Goal: Information Seeking & Learning: Learn about a topic

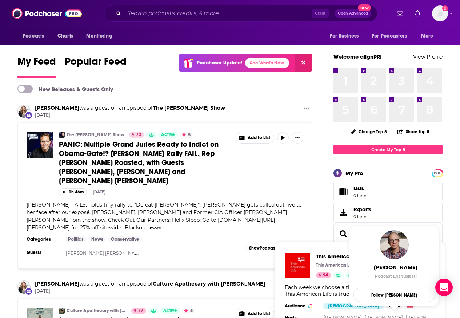
click at [141, 216] on div "The Benny Show 73 Active 5 PANIC: Multiple Grand Juries Ready to Indict on Obam…" at bounding box center [165, 184] width 277 height 104
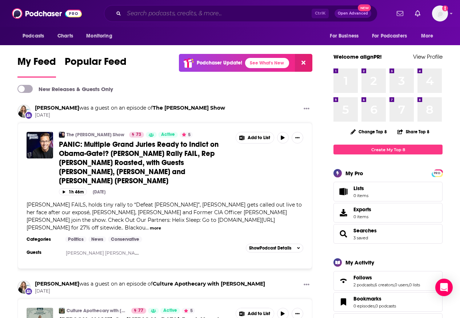
click at [160, 14] on input "Search podcasts, credits, & more..." at bounding box center [218, 14] width 188 height 12
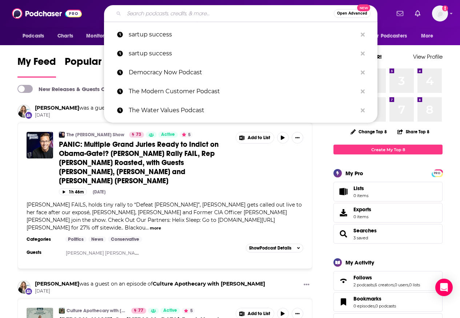
paste input "New Heights"
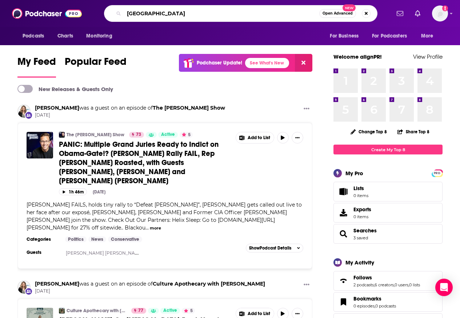
type input "New Heights"
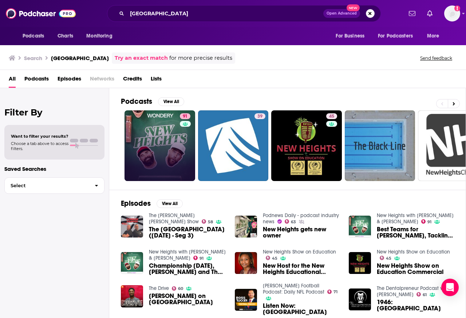
click at [151, 140] on link "91" at bounding box center [159, 145] width 71 height 71
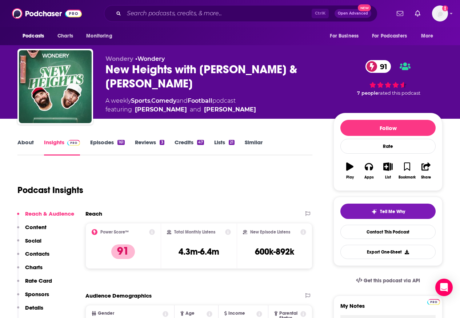
click at [25, 143] on link "About" at bounding box center [25, 147] width 16 height 17
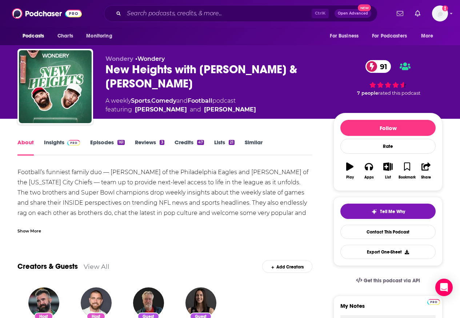
click at [51, 143] on link "Insights" at bounding box center [62, 147] width 36 height 17
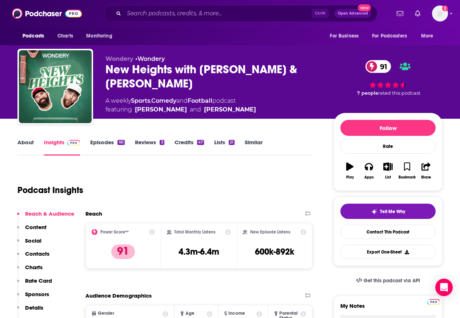
click at [50, 143] on link "Insights" at bounding box center [62, 147] width 36 height 17
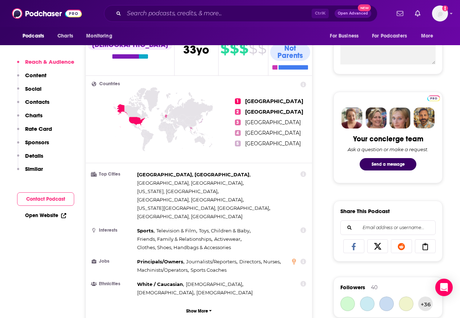
scroll to position [306, 0]
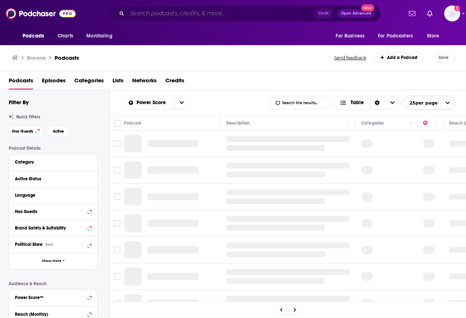
click at [133, 14] on input "Search podcasts, credits, & more..." at bounding box center [221, 14] width 188 height 12
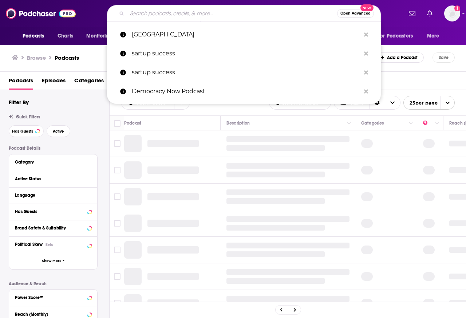
paste input "Giggly Squad"
type input "Giggly Squad"
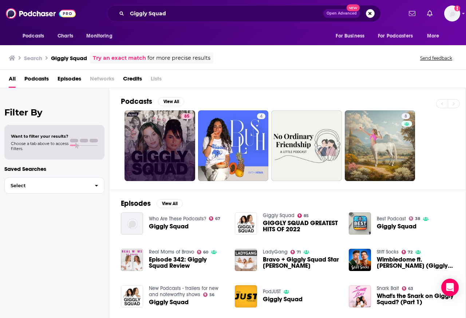
click at [156, 142] on link "85" at bounding box center [159, 145] width 71 height 71
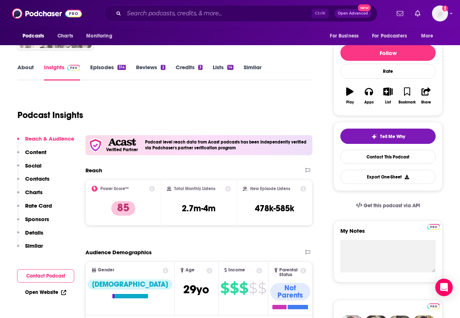
scroll to position [44, 0]
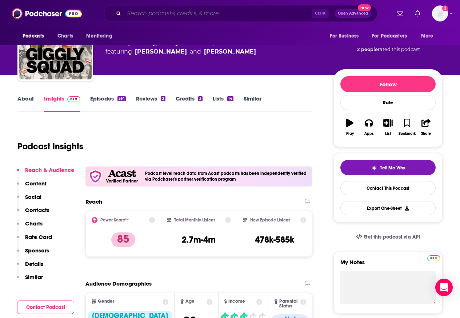
click at [142, 14] on input "Search podcasts, credits, & more..." at bounding box center [218, 14] width 188 height 12
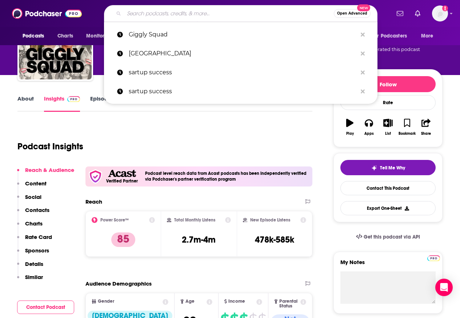
paste input "Chicks in Office"
type input "Chicks in Office"
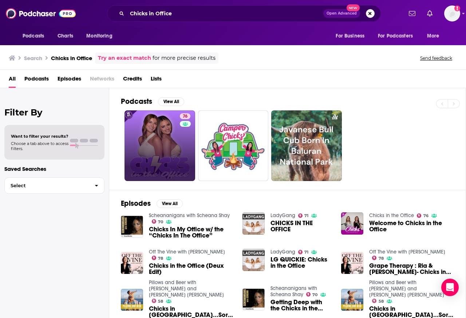
click at [166, 145] on link "76" at bounding box center [159, 145] width 71 height 71
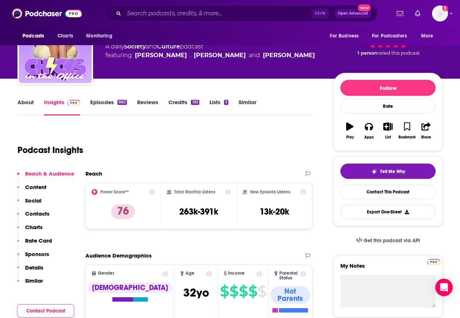
scroll to position [175, 0]
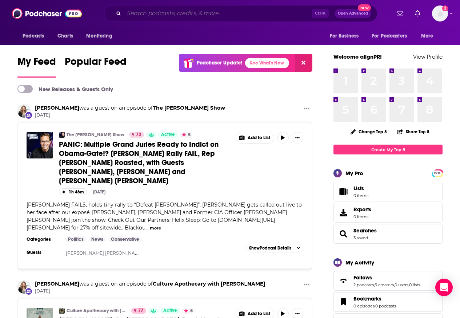
click at [175, 14] on input "Search podcasts, credits, & more..." at bounding box center [218, 14] width 188 height 12
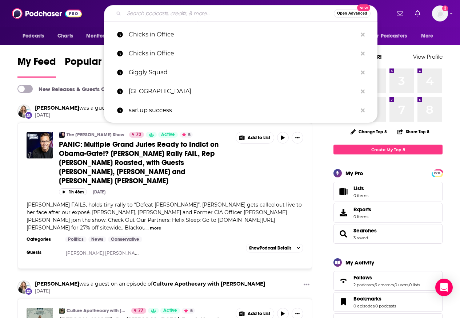
paste input "New Heights"
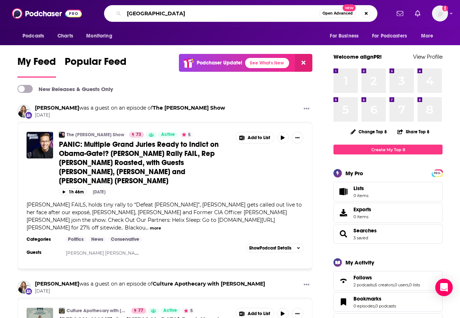
type input "New Heights"
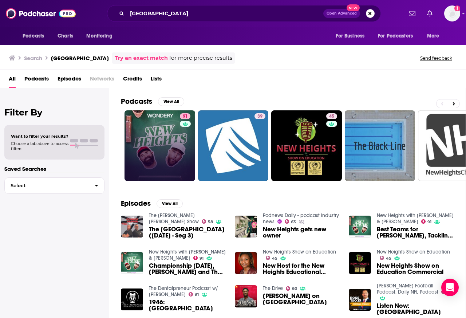
click at [156, 137] on link "91" at bounding box center [159, 145] width 71 height 71
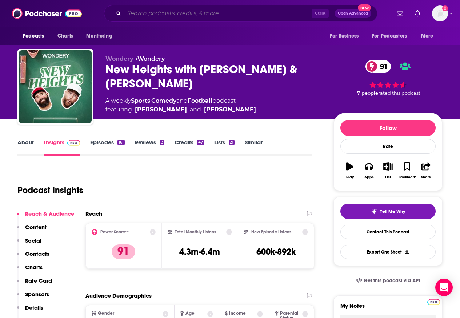
click at [158, 14] on input "Search podcasts, credits, & more..." at bounding box center [218, 14] width 188 height 12
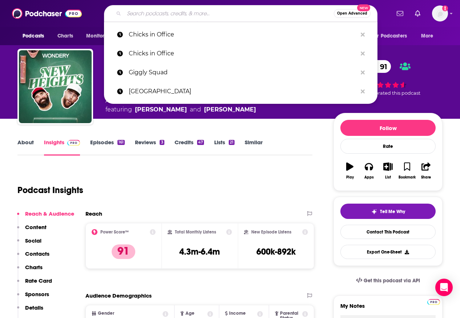
paste input "Mr. Beast"
type input "Mr. Beast"
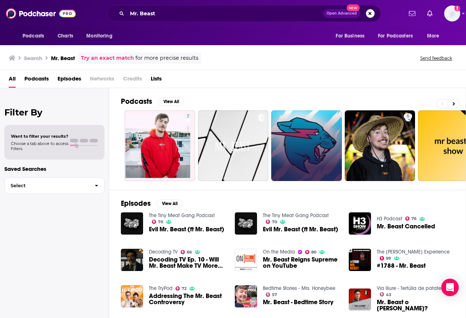
click at [300, 136] on link at bounding box center [306, 145] width 71 height 71
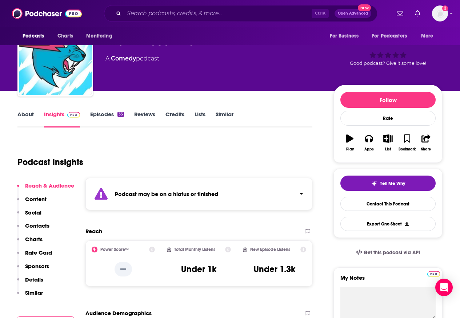
scroll to position [218, 0]
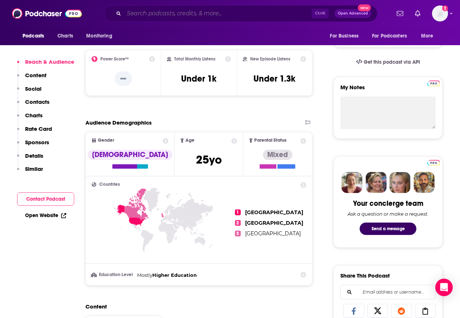
click at [164, 14] on input "Search podcasts, credits, & more..." at bounding box center [218, 14] width 188 height 12
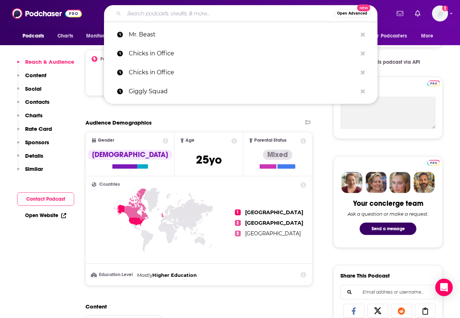
paste input "HealthyGamerGG"
type input "HealthyGamerGG"
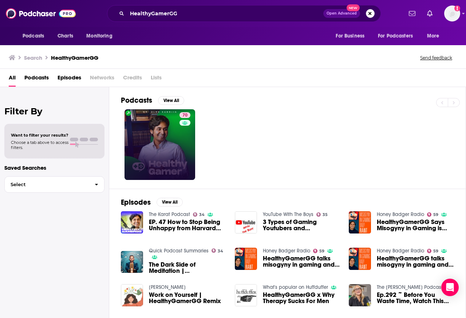
click at [160, 144] on link "70" at bounding box center [159, 144] width 71 height 71
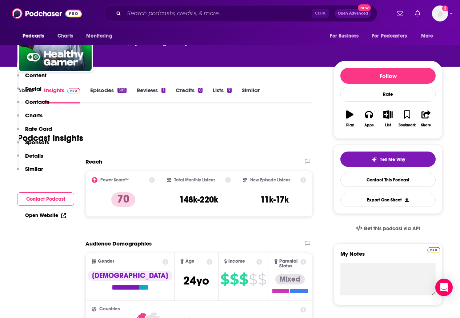
scroll to position [44, 0]
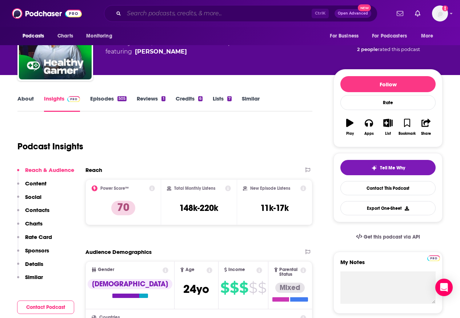
click at [152, 14] on input "Search podcasts, credits, & more..." at bounding box center [218, 14] width 188 height 12
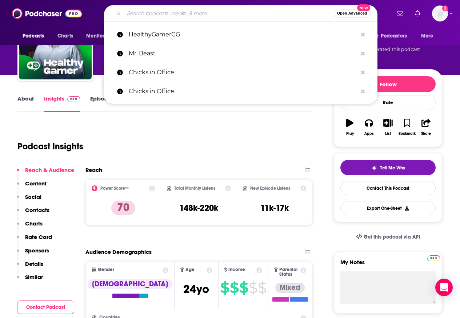
paste input "The Delusional Diaries"
type input "The Delusional Diaries"
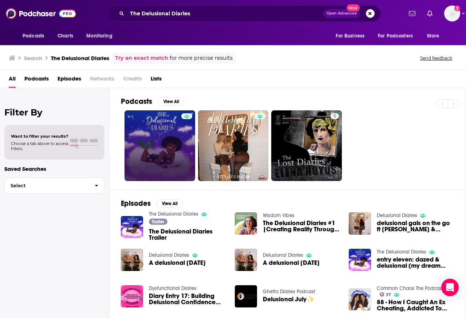
click at [157, 136] on link at bounding box center [159, 145] width 71 height 71
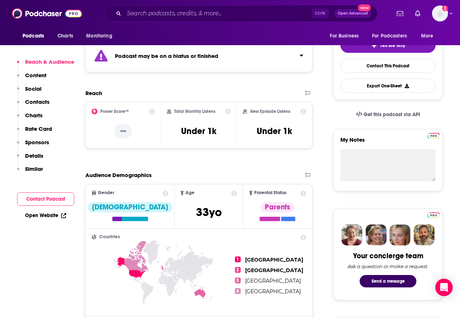
scroll to position [175, 0]
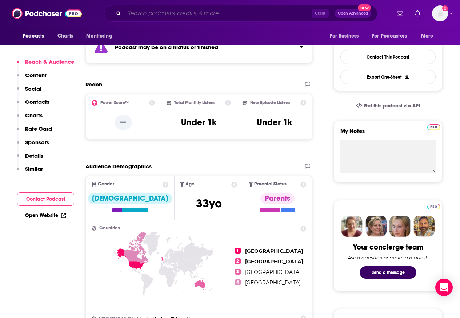
click at [148, 14] on input "Search podcasts, credits, & more..." at bounding box center [218, 14] width 188 height 12
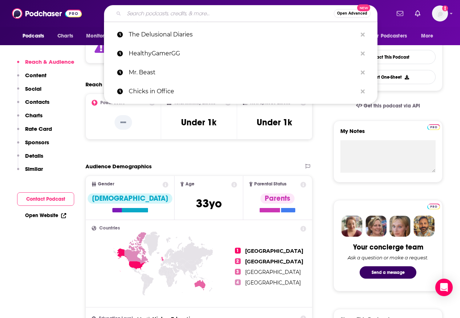
paste input "Pretty Basic"
type input "Pretty Basic"
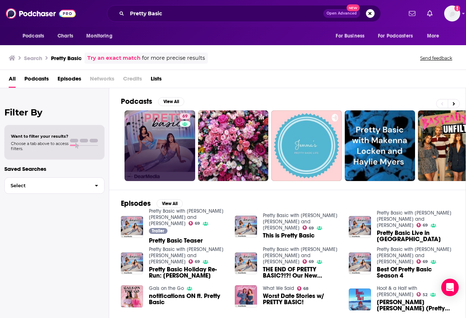
click at [163, 137] on link "69" at bounding box center [159, 145] width 71 height 71
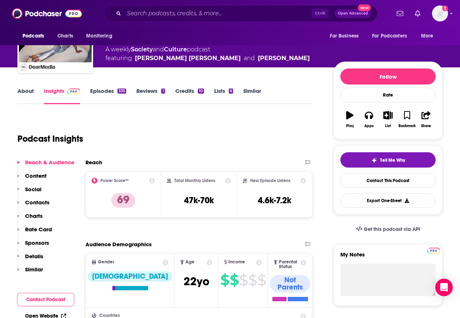
scroll to position [175, 0]
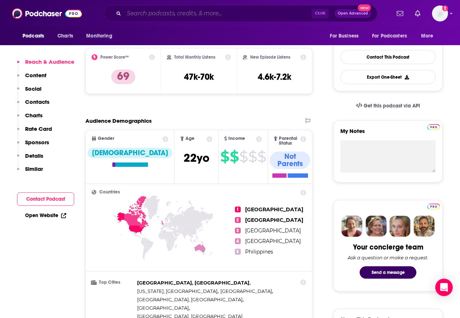
click at [157, 14] on input "Search podcasts, credits, & more..." at bounding box center [218, 14] width 188 height 12
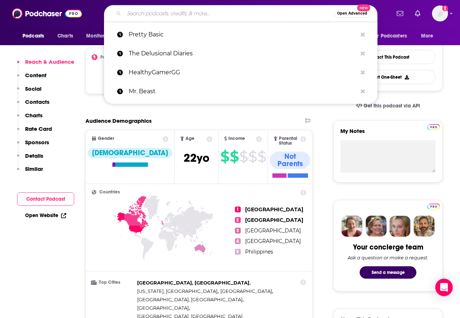
paste input "Brooke and Connor Make a Podcast"
type input "Brooke and Connor Make a Podcast"
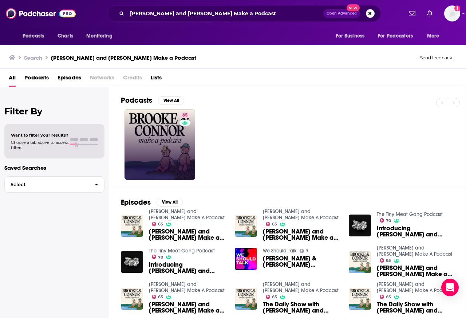
click at [159, 137] on link "65" at bounding box center [159, 144] width 71 height 71
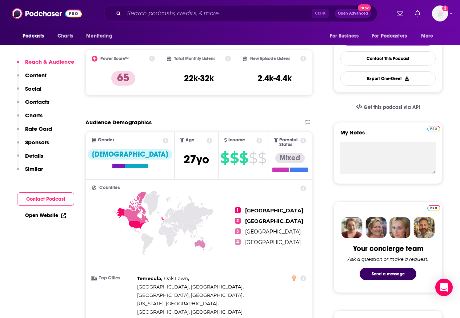
scroll to position [175, 0]
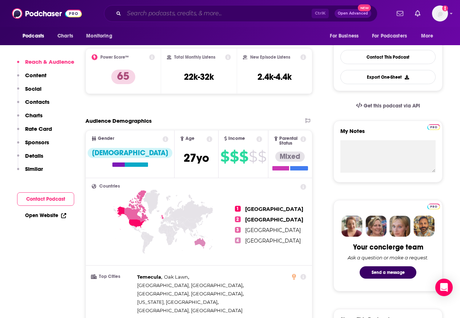
click at [156, 14] on input "Search podcasts, credits, & more..." at bounding box center [218, 14] width 188 height 12
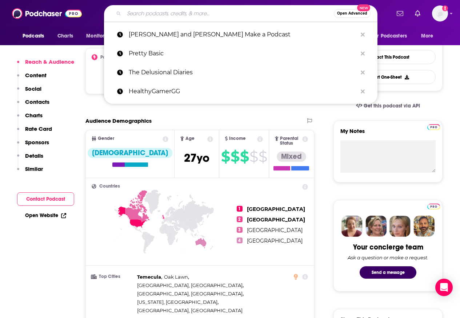
paste input "So True"
type input "So True"
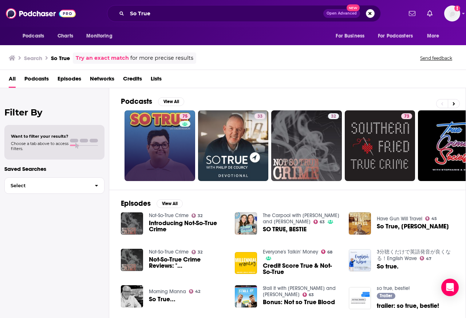
click at [159, 136] on link "75" at bounding box center [159, 145] width 71 height 71
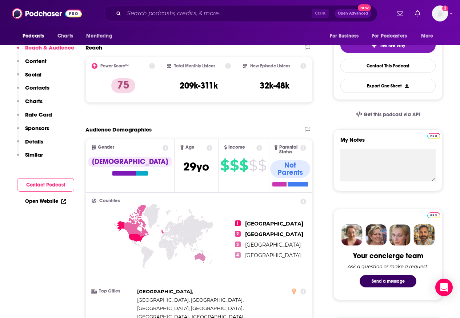
scroll to position [175, 0]
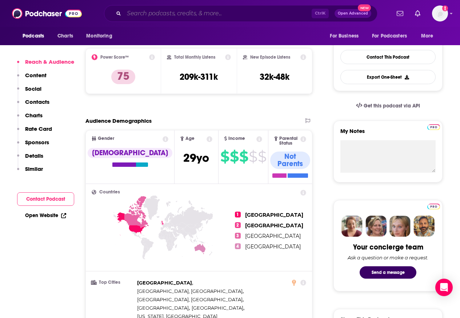
click at [158, 14] on input "Search podcasts, credits, & more..." at bounding box center [218, 14] width 188 height 12
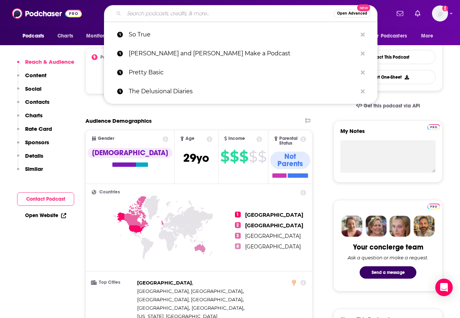
paste input "Long Winded with Gabby Windey"
type input "Long Winded with Gabby Windey"
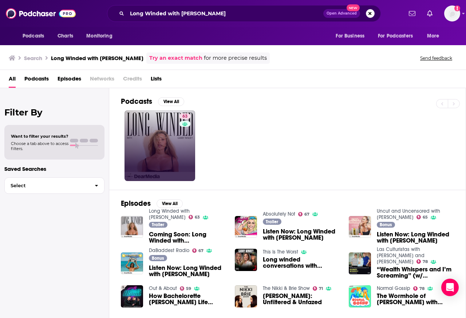
click at [153, 136] on link "63" at bounding box center [159, 145] width 71 height 71
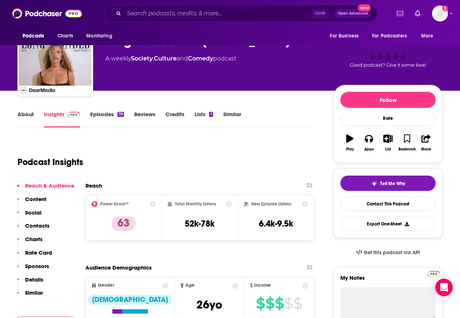
scroll to position [175, 0]
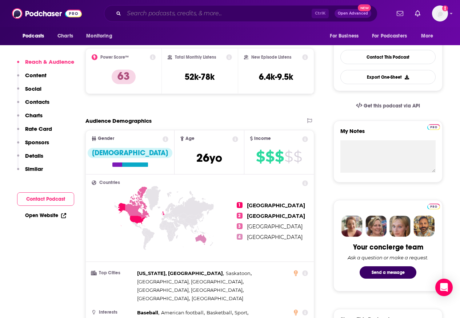
click at [160, 14] on input "Search podcasts, credits, & more..." at bounding box center [218, 14] width 188 height 12
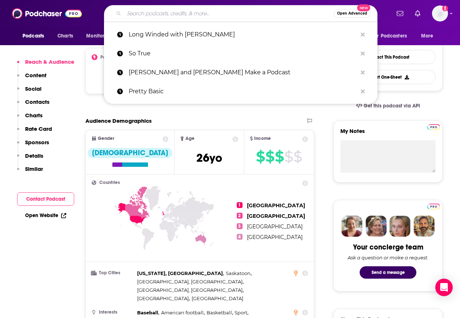
paste input "Gems with Miles and Julian"
type input "Gems with Miles and Julian"
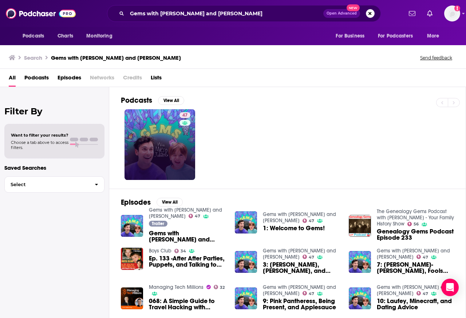
click at [160, 137] on link "47" at bounding box center [159, 144] width 71 height 71
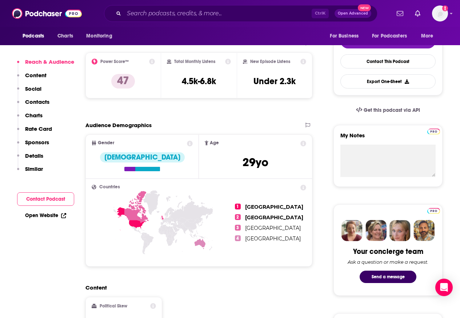
scroll to position [175, 0]
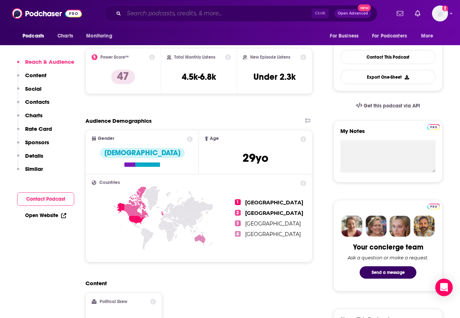
click at [157, 14] on input "Search podcasts, credits, & more..." at bounding box center [218, 14] width 188 height 12
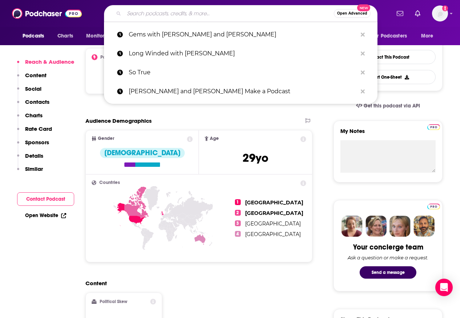
paste input "Giggly Squad"
type input "Giggly Squad"
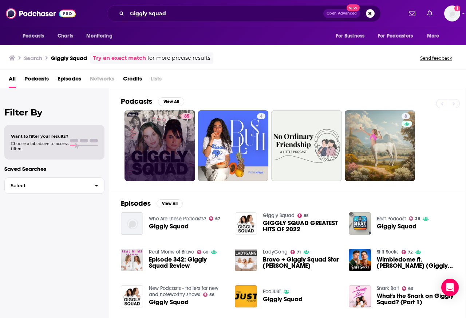
click at [163, 137] on link "85" at bounding box center [159, 145] width 71 height 71
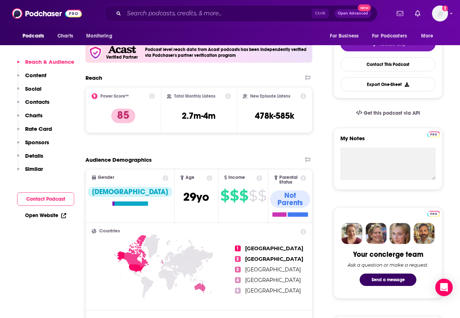
scroll to position [175, 0]
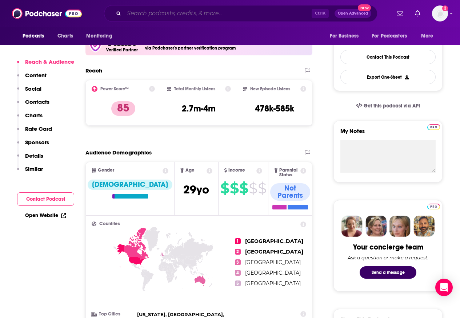
click at [157, 14] on input "Search podcasts, credits, & more..." at bounding box center [218, 14] width 188 height 12
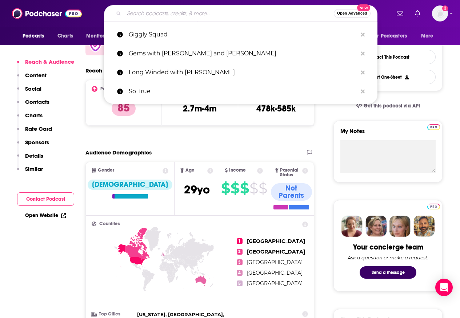
paste input "Chicks in the Office"
type input "Chicks in the Office"
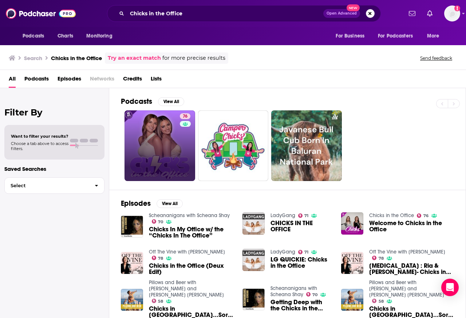
click at [161, 136] on link "76" at bounding box center [159, 145] width 71 height 71
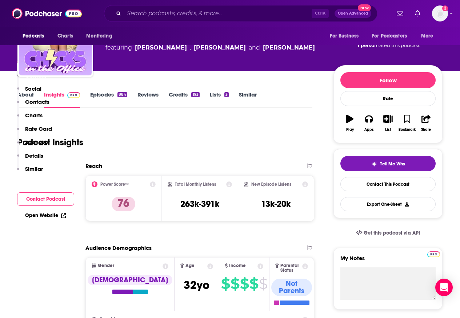
scroll to position [175, 0]
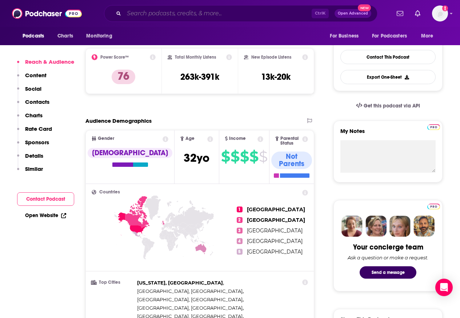
click at [157, 14] on input "Search podcasts, credits, & more..." at bounding box center [218, 14] width 188 height 12
paste input "The Comment Section with Drew Afualo"
type input "The Comment Section with Drew Afualo"
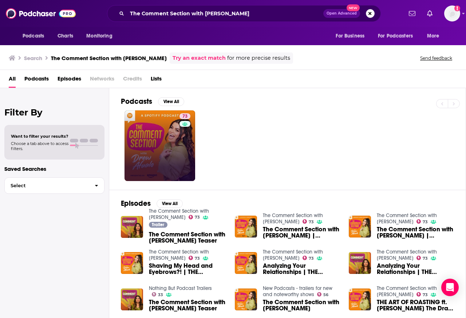
click at [168, 144] on link "73" at bounding box center [159, 145] width 71 height 71
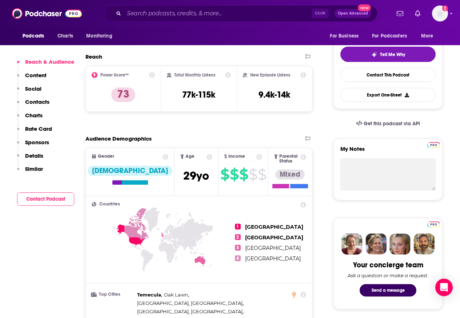
scroll to position [87, 0]
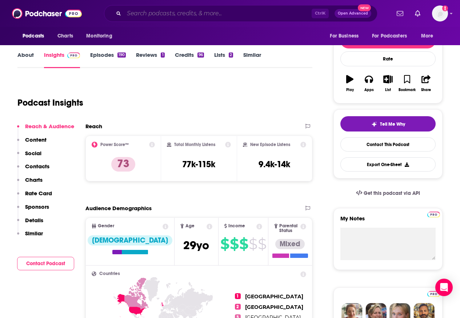
click at [151, 12] on input "Search podcasts, credits, & more..." at bounding box center [218, 14] width 188 height 12
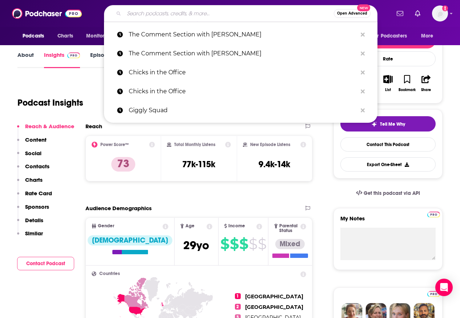
paste input "Boyfriend Material Harry Jowsey"
type input "Boyfriend Material Harry Jowsey"
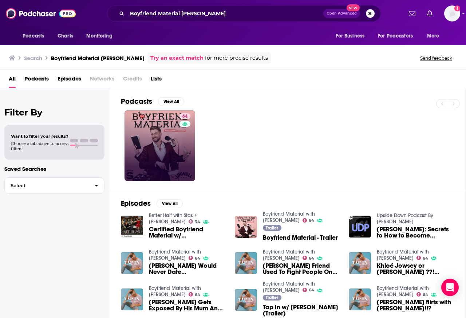
click at [158, 142] on link "64" at bounding box center [159, 145] width 71 height 71
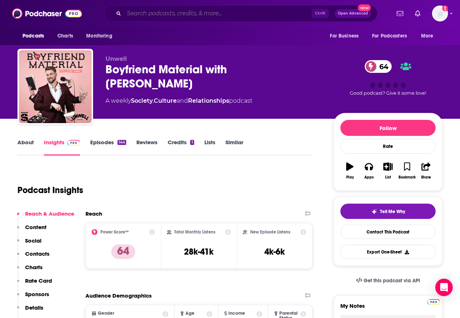
click at [155, 12] on input "Search podcasts, credits, & more..." at bounding box center [218, 14] width 188 height 12
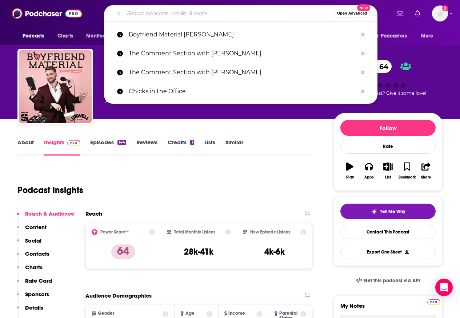
paste input "House Guest Kenzie Elizabeth"
type input "House Guest Kenzie Elizabeth"
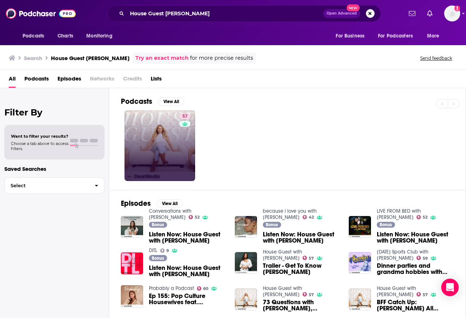
click at [162, 142] on link "57" at bounding box center [159, 145] width 71 height 71
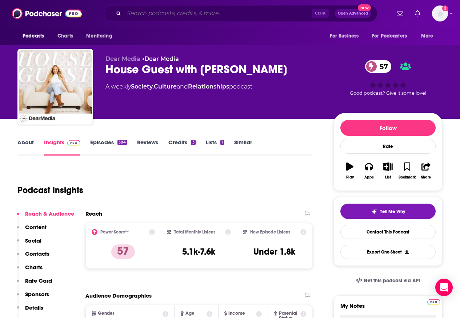
click at [156, 12] on input "Search podcasts, credits, & more..." at bounding box center [218, 14] width 188 height 12
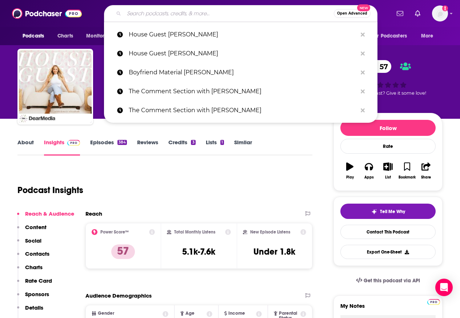
paste input "Date Yourself Instead"
type input "Date Yourself Instead"
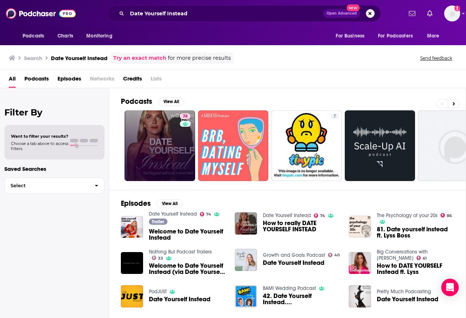
click at [158, 141] on link "74" at bounding box center [159, 145] width 71 height 71
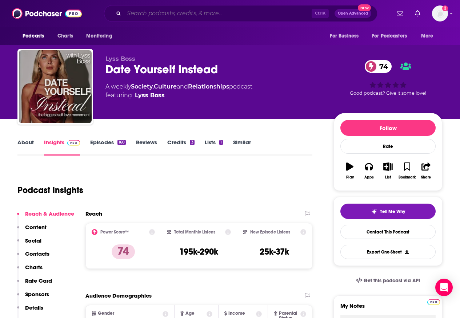
click at [154, 12] on input "Search podcasts, credits, & more..." at bounding box center [218, 14] width 188 height 12
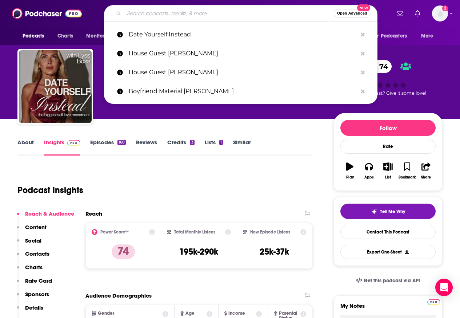
paste input "We Met At Acme"
type input "We Met At Acme"
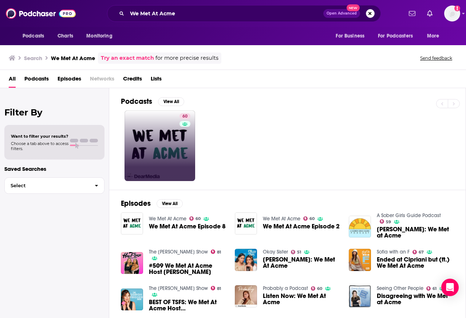
click at [154, 141] on link "60" at bounding box center [159, 145] width 71 height 71
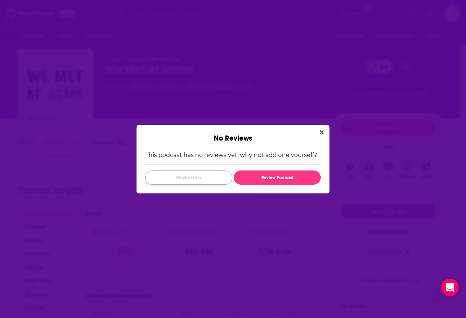
click at [187, 178] on button "Maybe Later" at bounding box center [188, 177] width 87 height 14
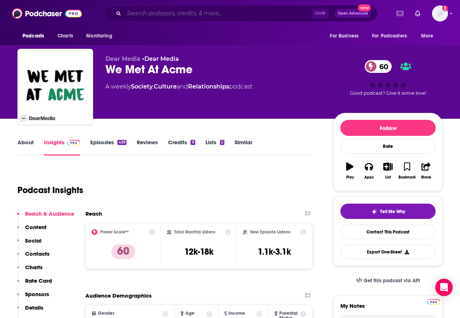
click at [232, 8] on input "Search podcasts, credits, & more..." at bounding box center [218, 14] width 188 height 12
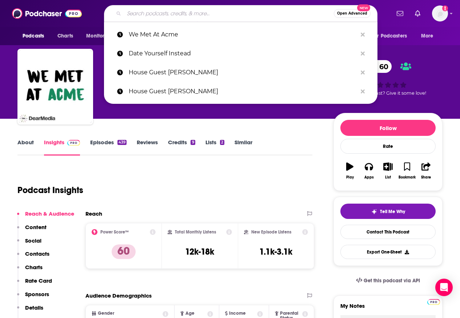
click at [154, 13] on input "Search podcasts, credits, & more..." at bounding box center [229, 14] width 210 height 12
paste input "In Your Dreams Owen Thiele"
type input "In Your Dreams Owen Thiele"
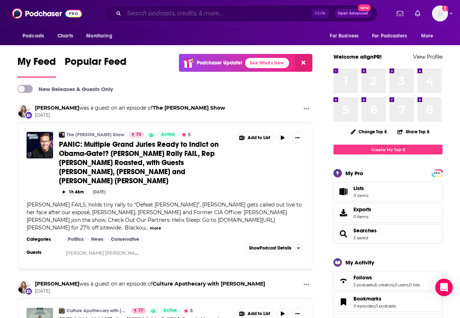
click at [153, 14] on input "Search podcasts, credits, & more..." at bounding box center [218, 14] width 188 height 12
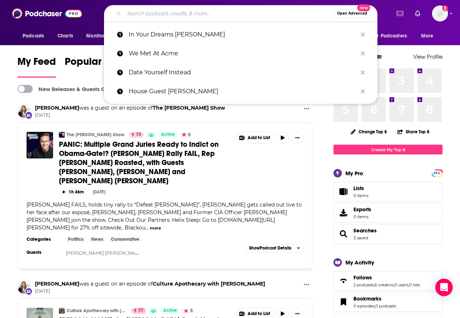
paste input "In Your Dreams with [PERSON_NAME]"
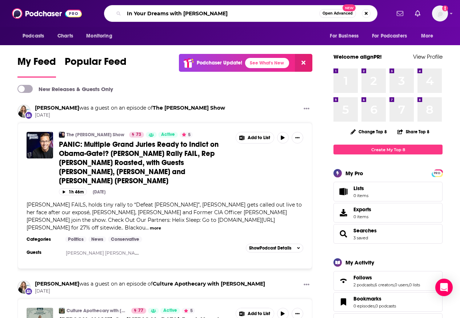
type input "In Your Dreams with [PERSON_NAME]"
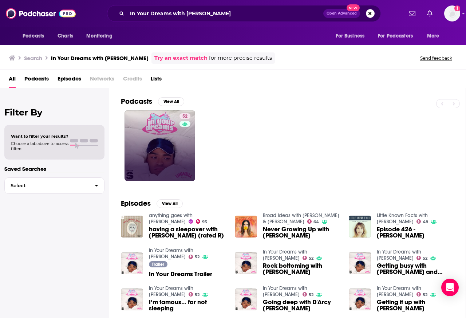
click at [163, 142] on link "52" at bounding box center [159, 145] width 71 height 71
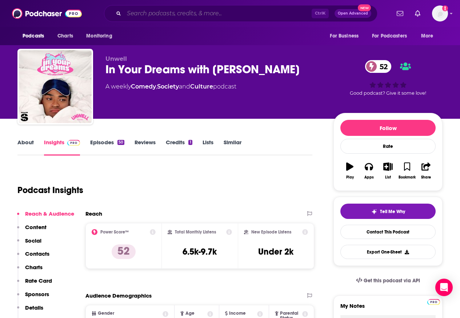
click at [154, 14] on input "Search podcasts, credits, & more..." at bounding box center [218, 14] width 188 height 12
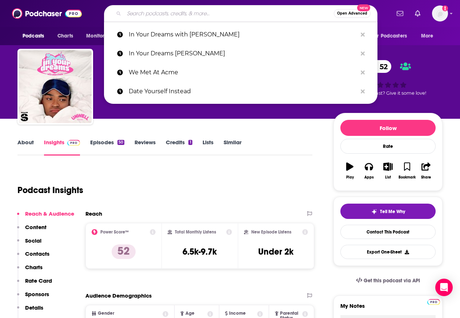
paste input "Almost Adulting [PERSON_NAME]"
type input "Almost Adulting [PERSON_NAME]"
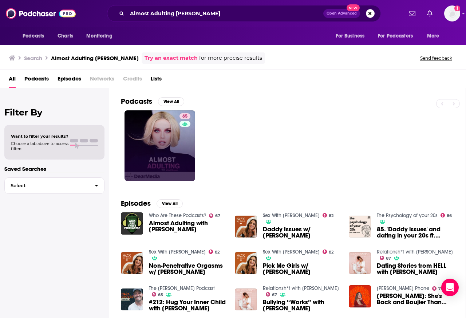
click at [161, 141] on link "65" at bounding box center [159, 145] width 71 height 71
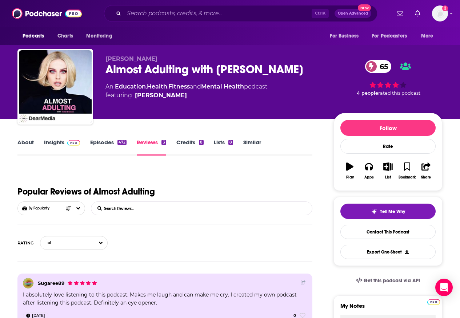
click at [49, 142] on link "Insights" at bounding box center [62, 147] width 36 height 17
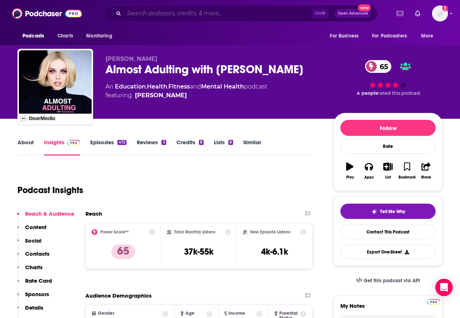
click at [154, 14] on input "Search podcasts, credits, & more..." at bounding box center [218, 14] width 188 height 12
paste input "Dream Bigger Podcast"
type input "Dream Bigger Podcast"
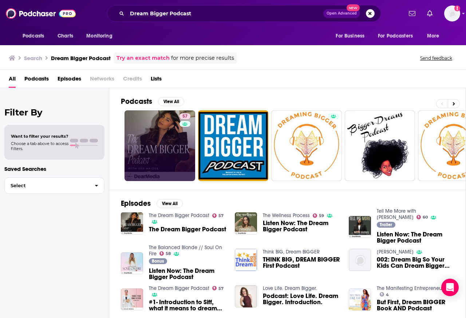
click at [159, 141] on link "57" at bounding box center [159, 145] width 71 height 71
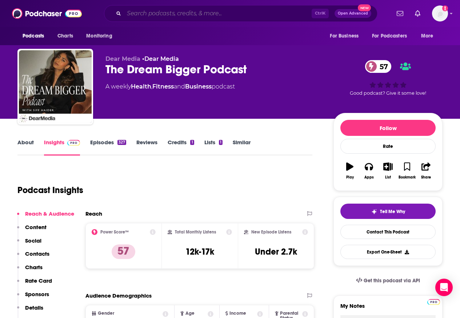
click at [154, 14] on input "Search podcasts, credits, & more..." at bounding box center [218, 14] width 188 height 12
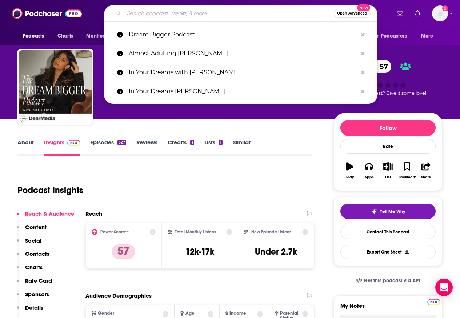
paste input "Armchair Expert Dax Shepard"
type input "Armchair Expert Dax Shepard"
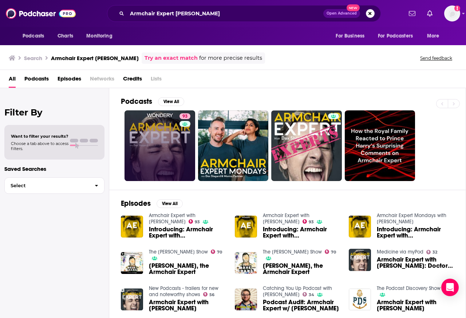
click at [158, 140] on link "93" at bounding box center [159, 145] width 71 height 71
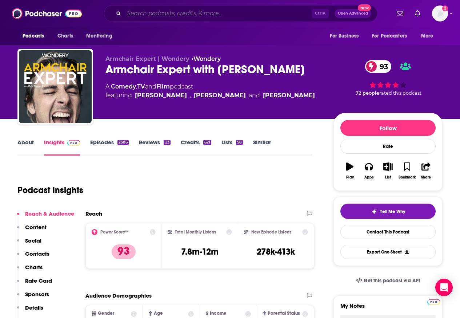
click at [154, 14] on input "Search podcasts, credits, & more..." at bounding box center [218, 14] width 188 height 12
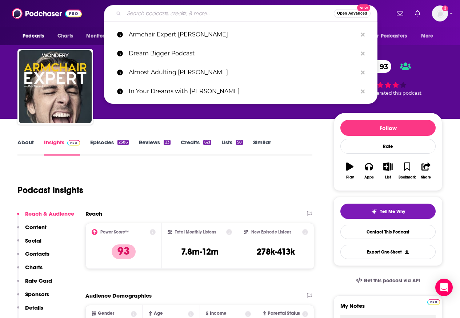
paste input "Las Culturistas"
type input "Las Culturistas"
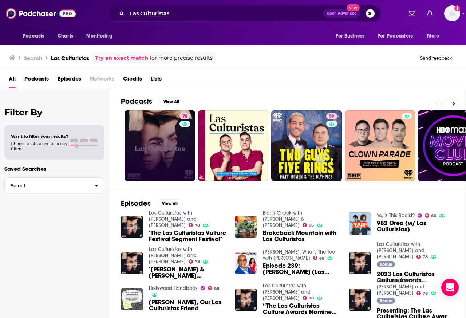
click at [166, 127] on link "78" at bounding box center [159, 145] width 71 height 71
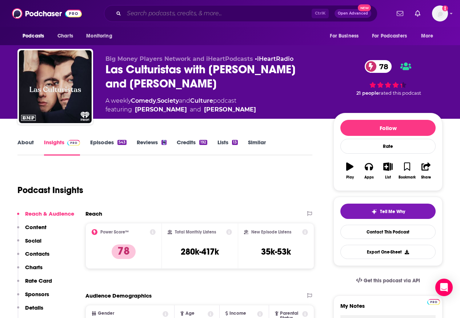
click at [133, 14] on input "Search podcasts, credits, & more..." at bounding box center [218, 14] width 188 height 12
paste input "Good Hang with Amy Poehler"
type input "Good Hang with Amy Poehler"
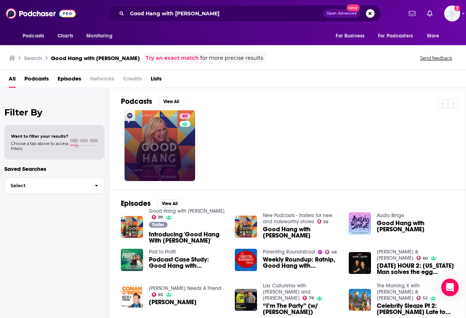
click at [164, 145] on link "89" at bounding box center [159, 145] width 71 height 71
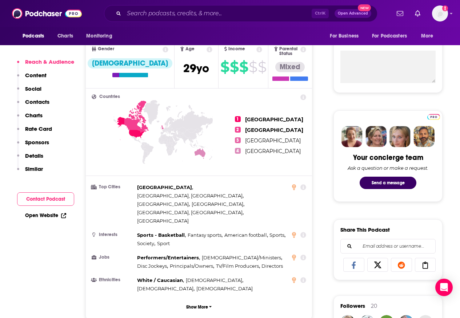
scroll to position [131, 0]
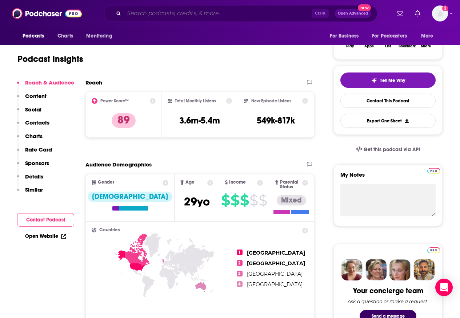
click at [137, 14] on input "Search podcasts, credits, & more..." at bounding box center [218, 14] width 188 height 12
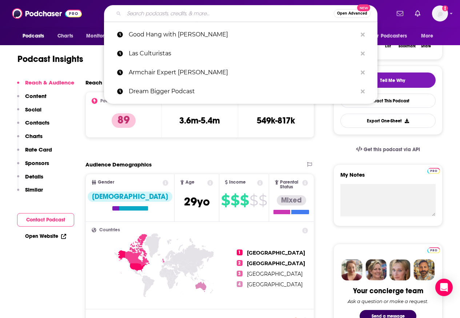
paste input "Podcrushed"
type input "Podcrushed"
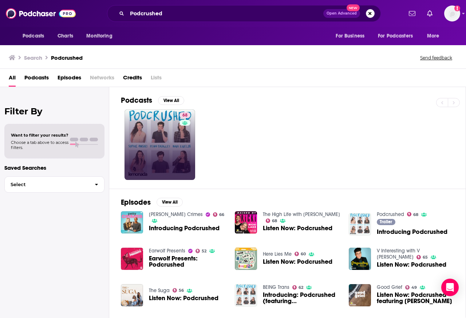
click at [158, 137] on link "68" at bounding box center [159, 144] width 71 height 71
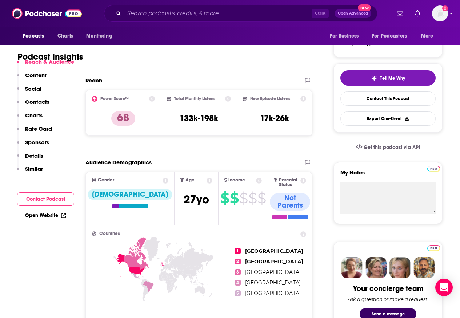
scroll to position [131, 0]
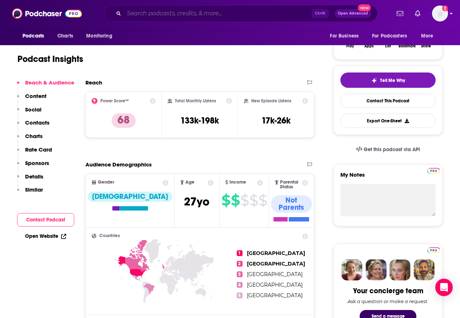
click at [128, 14] on input "Search podcasts, credits, & more..." at bounding box center [218, 14] width 188 height 12
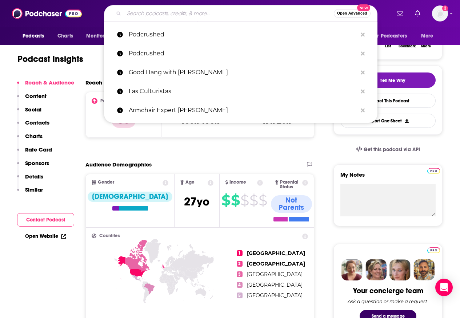
paste input "Baby This is Keke Palmer"
type input "Baby This is Keke Palmer"
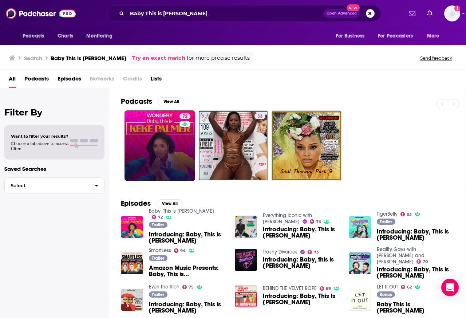
click at [154, 136] on link "72" at bounding box center [159, 145] width 71 height 71
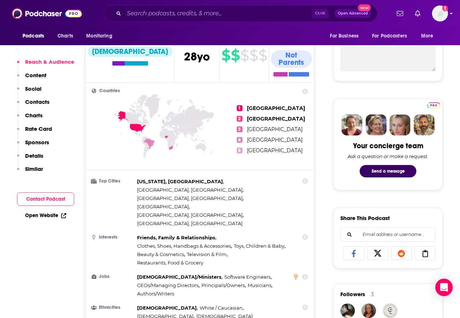
scroll to position [131, 0]
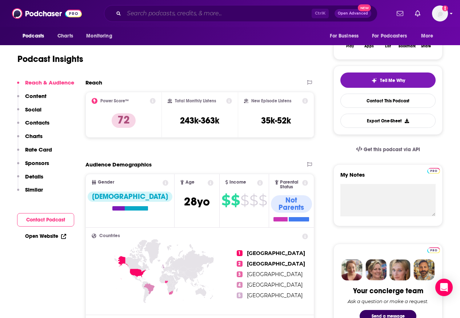
click at [129, 14] on input "Search podcasts, credits, & more..." at bounding box center [218, 14] width 188 height 12
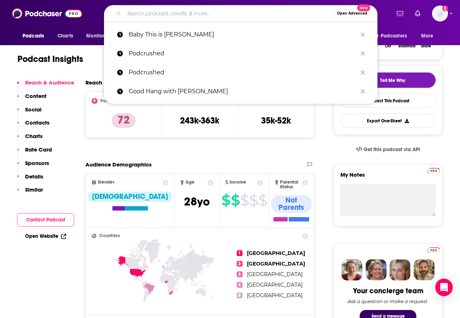
paste input "Emma Grede"
type input "Emma Grede"
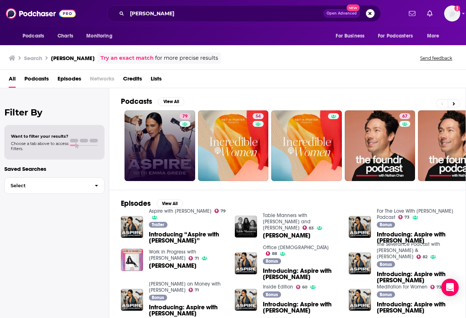
click at [155, 145] on link "79" at bounding box center [159, 145] width 71 height 71
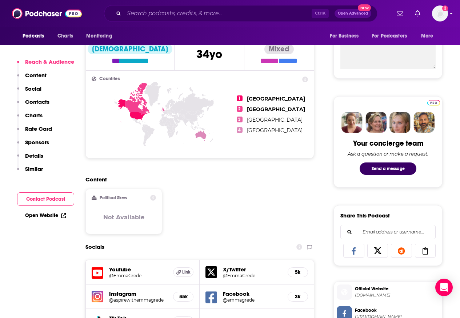
scroll to position [131, 0]
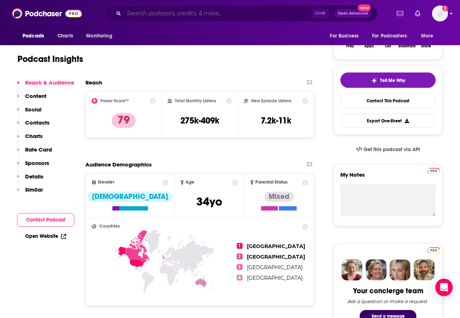
click at [128, 14] on input "Search podcasts, credits, & more..." at bounding box center [218, 14] width 188 height 12
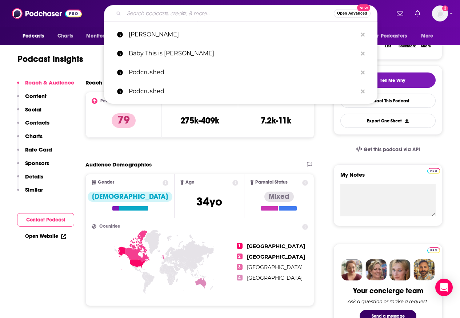
paste input "Bad Friends"
type input "Bad Friends"
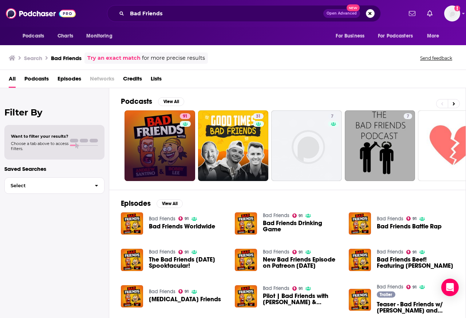
click at [157, 136] on link "91" at bounding box center [159, 145] width 71 height 71
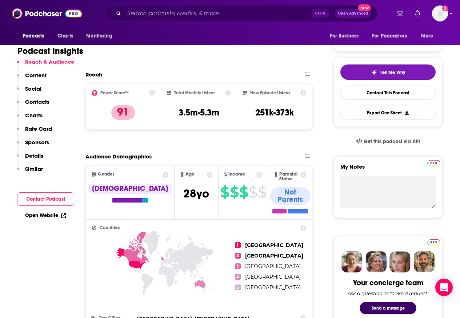
scroll to position [131, 0]
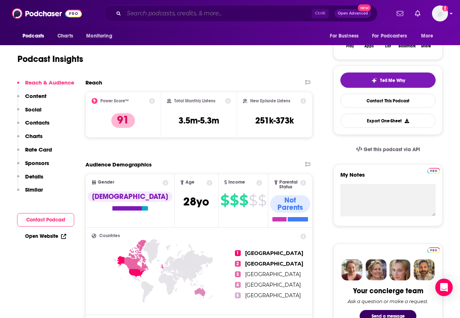
click at [128, 14] on input "Search podcasts, credits, & more..." at bounding box center [218, 14] width 188 height 12
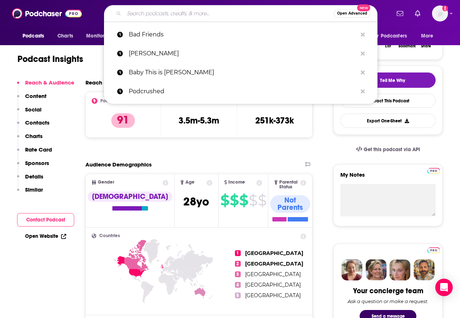
paste input "The Ezra Klein Show"
type input "The Ezra Klein Show"
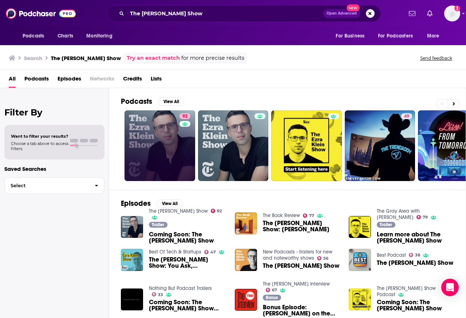
click at [161, 136] on link "92" at bounding box center [159, 145] width 71 height 71
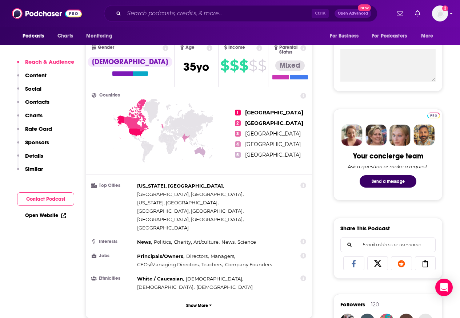
scroll to position [131, 0]
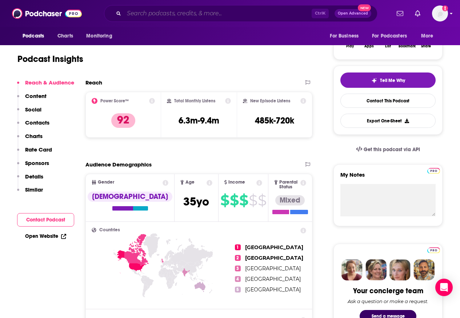
click at [128, 14] on input "Search podcasts, credits, & more..." at bounding box center [218, 14] width 188 height 12
paste input "Club Random with Bill Maher"
type input "Club Random with Bill Maher"
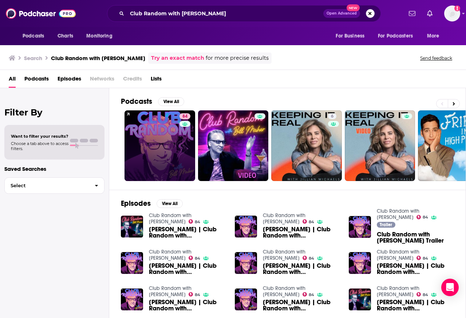
click at [151, 136] on link "84" at bounding box center [159, 145] width 71 height 71
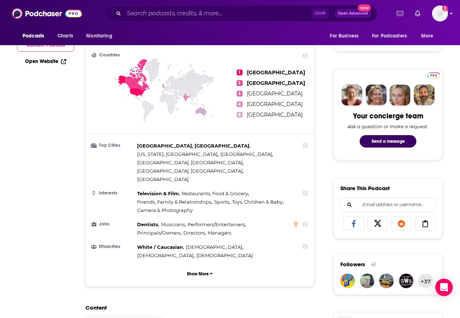
scroll to position [131, 0]
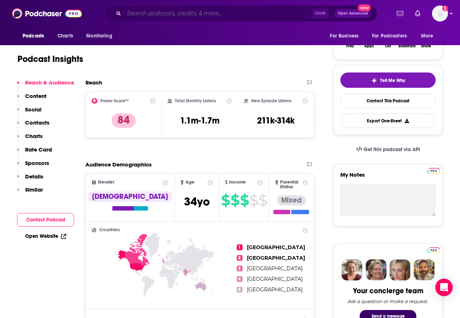
click at [128, 14] on input "Search podcasts, credits, & more..." at bounding box center [218, 14] width 188 height 12
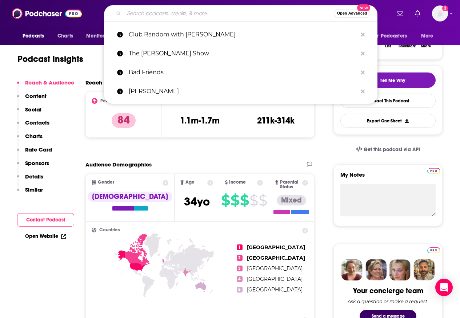
paste input "Conan O'Brien Needs a Friend"
type input "Conan O'Brien Needs a Friend"
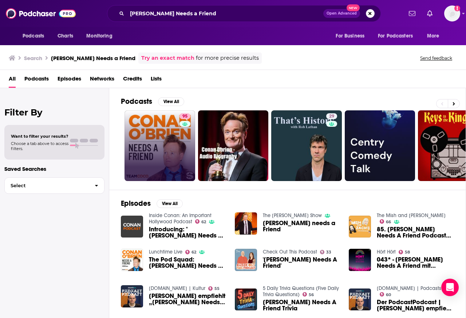
click at [158, 136] on link "95" at bounding box center [159, 145] width 71 height 71
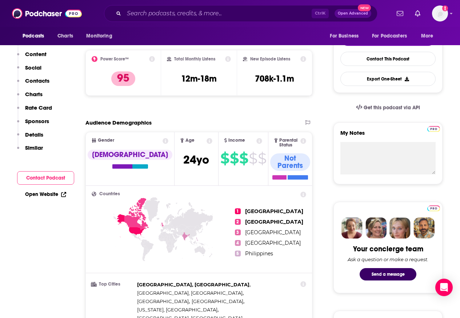
scroll to position [131, 0]
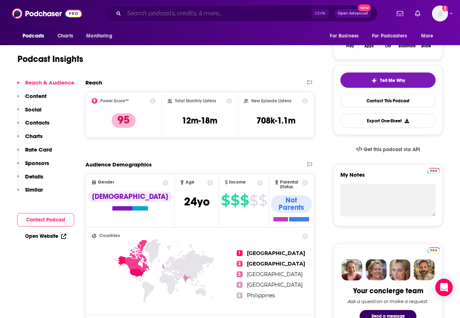
click at [127, 14] on input "Search podcasts, credits, & more..." at bounding box center [218, 14] width 188 height 12
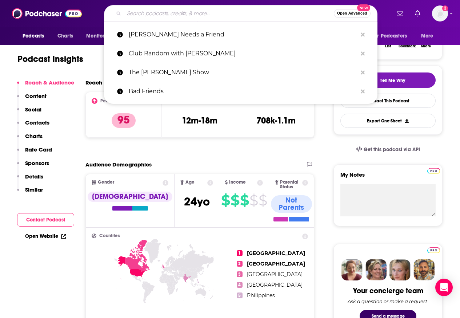
paste input "This Past Weekend Theo Von"
type input "This Past Weekend Theo Von"
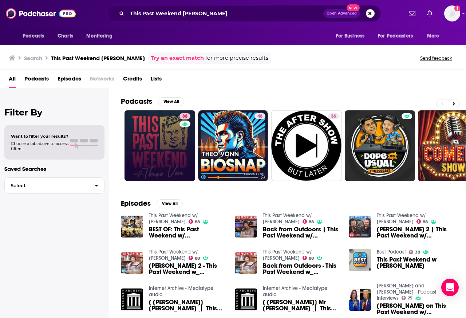
click at [159, 136] on link "88" at bounding box center [159, 145] width 71 height 71
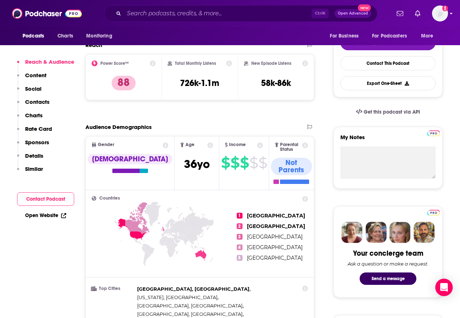
scroll to position [131, 0]
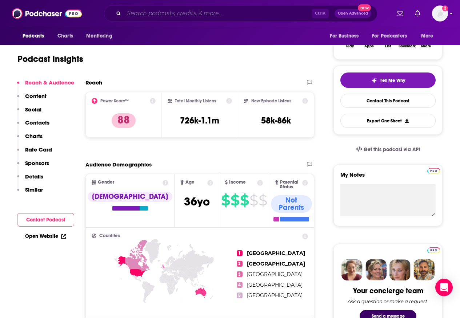
click at [128, 14] on input "Search podcasts, credits, & more..." at bounding box center [218, 14] width 188 height 12
paste input "Questlove Supreme"
type input "Questlove Supreme"
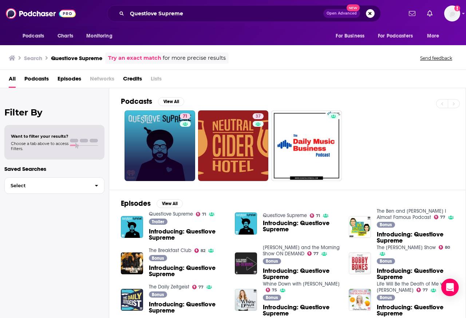
click at [162, 136] on link "71" at bounding box center [159, 145] width 71 height 71
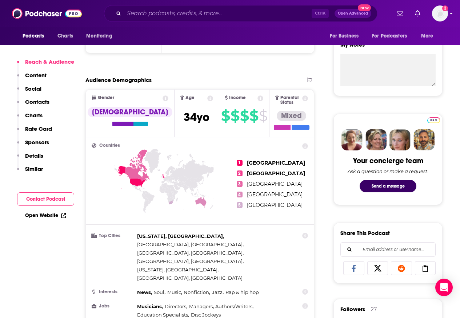
scroll to position [131, 0]
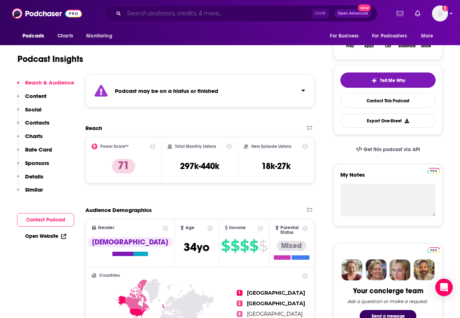
click at [128, 12] on input "Search podcasts, credits, & more..." at bounding box center [218, 14] width 188 height 12
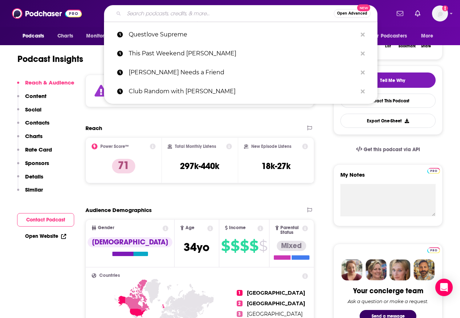
paste input "The Toast"
type input "The Toast"
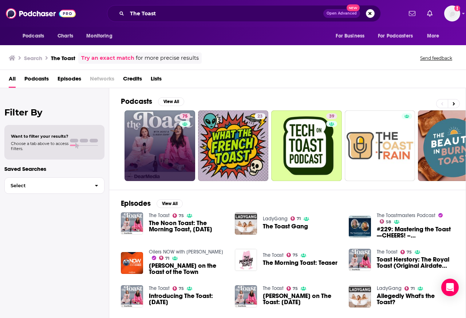
click at [150, 151] on link "75" at bounding box center [159, 145] width 71 height 71
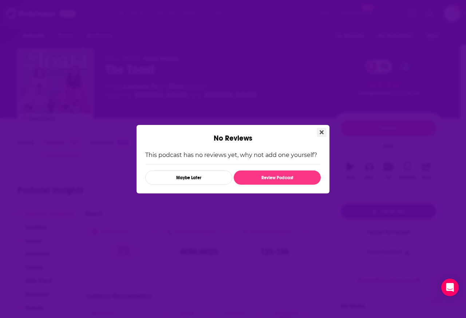
click at [320, 132] on icon "Close" at bounding box center [321, 132] width 4 height 4
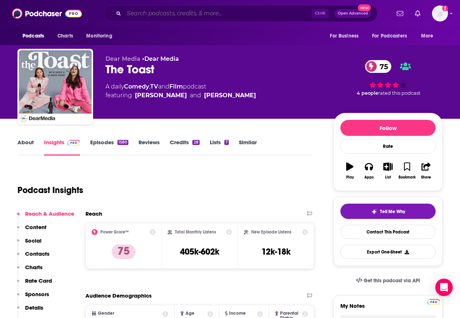
click at [146, 13] on input "Search podcasts, credits, & more..." at bounding box center [218, 14] width 188 height 12
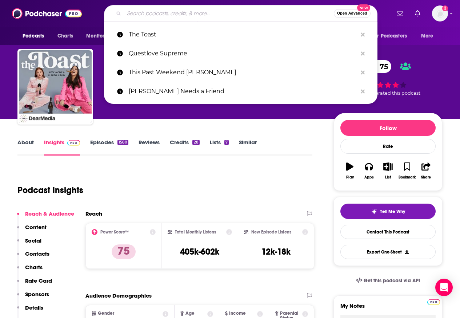
paste input "[PERSON_NAME] Podcast"
type input "[PERSON_NAME] Podcast"
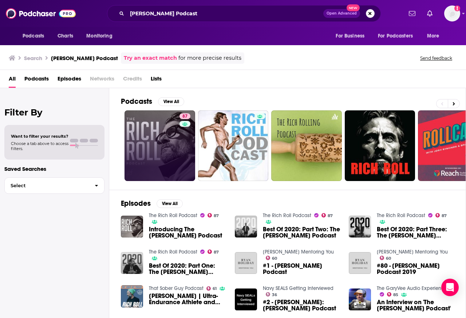
click at [166, 144] on link "87" at bounding box center [159, 145] width 71 height 71
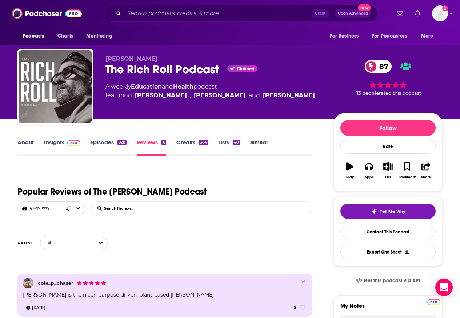
click at [48, 143] on link "Insights" at bounding box center [62, 147] width 36 height 17
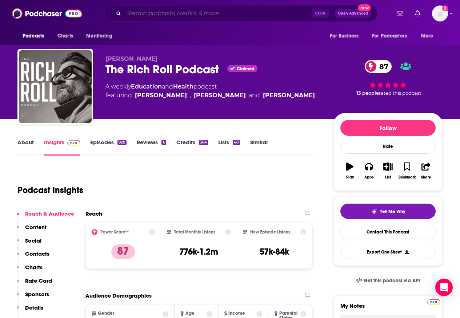
click at [146, 13] on input "Search podcasts, credits, & more..." at bounding box center [218, 14] width 188 height 12
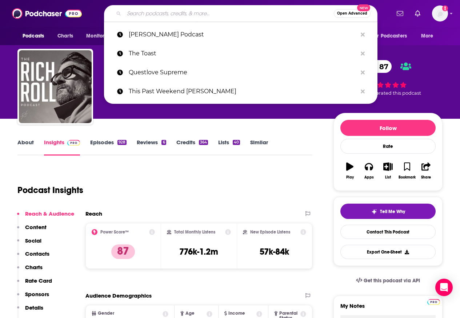
paste input "[PERSON_NAME] Show"
type input "[PERSON_NAME] Show"
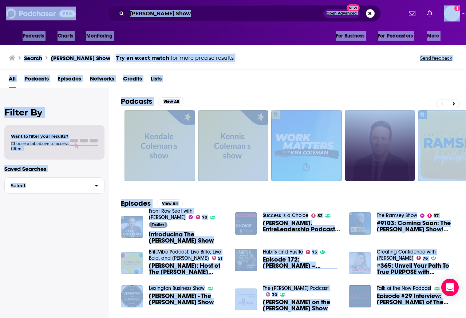
click at [397, 144] on link at bounding box center [379, 145] width 71 height 71
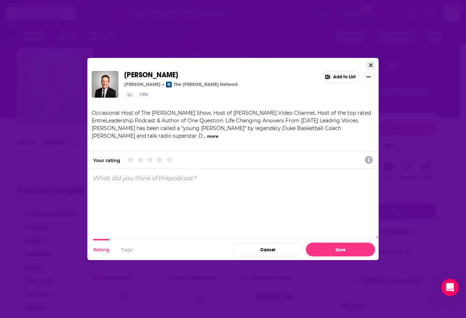
click at [366, 66] on button "Close" at bounding box center [371, 65] width 10 height 9
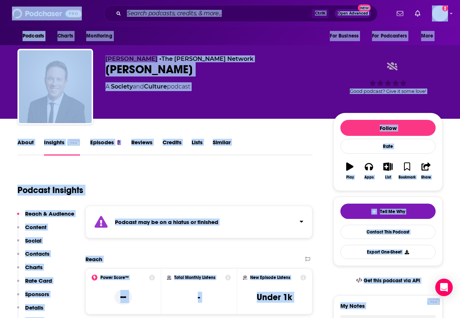
click at [145, 13] on input "Search podcasts, credits, & more..." at bounding box center [218, 14] width 188 height 12
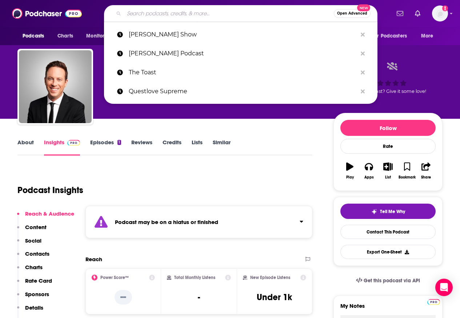
paste input "How I Built This"
type input "How I Built This"
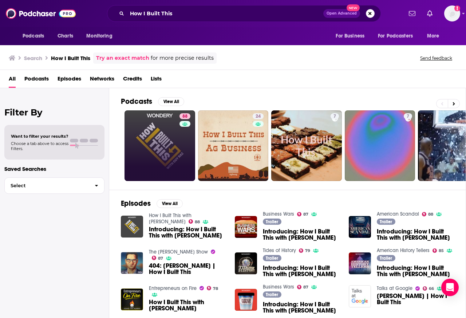
click at [159, 143] on link "88" at bounding box center [159, 145] width 71 height 71
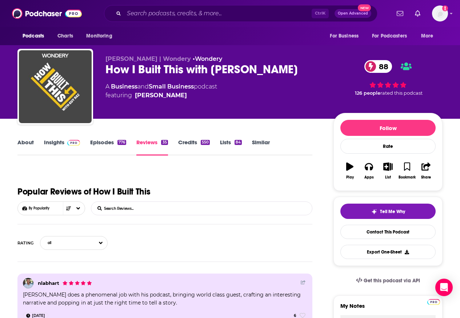
click at [50, 143] on link "Insights" at bounding box center [62, 147] width 36 height 17
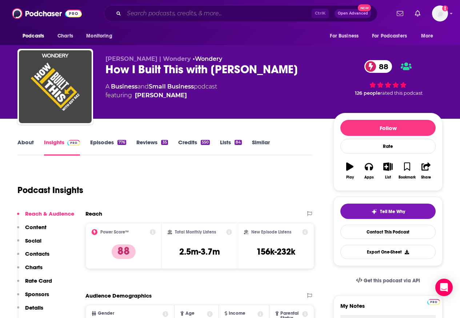
click at [142, 14] on input "Search podcasts, credits, & more..." at bounding box center [218, 14] width 188 height 12
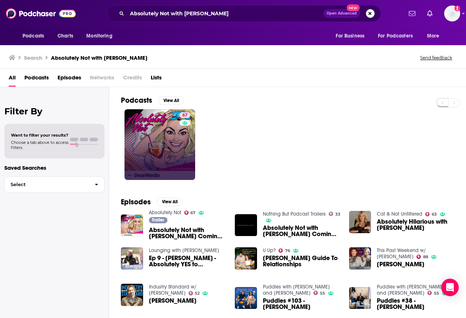
click at [159, 143] on link "67" at bounding box center [159, 144] width 71 height 71
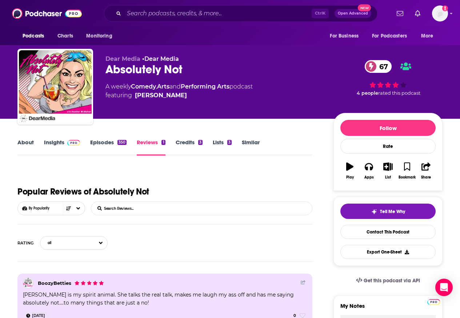
click at [50, 143] on link "Insights" at bounding box center [62, 147] width 36 height 17
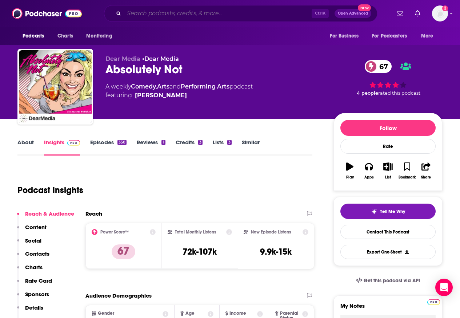
click at [144, 13] on input "Search podcasts, credits, & more..." at bounding box center [218, 14] width 188 height 12
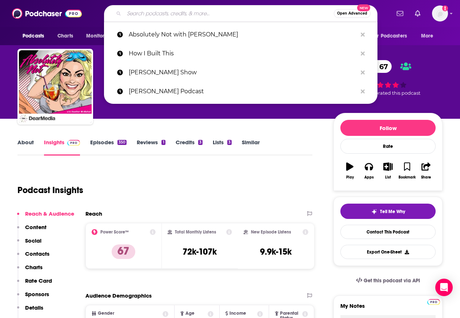
paste input "Broadcast podcast"
type input "Broadcast podcast"
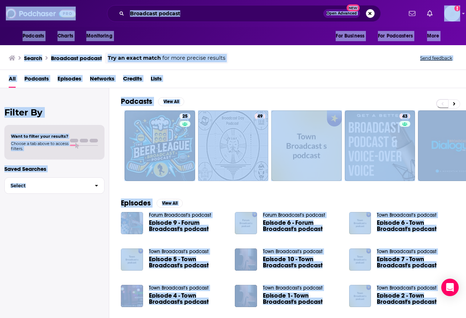
click at [154, 14] on input "Broadcast podcast" at bounding box center [225, 14] width 196 height 12
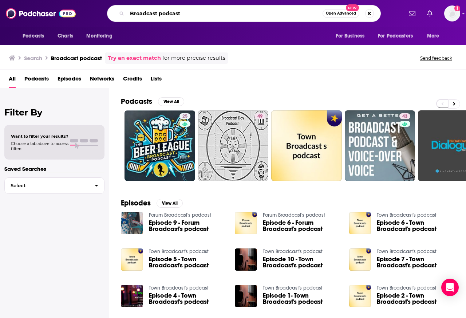
paste input "[DATE] Show"
type input "[DATE] Show podcast"
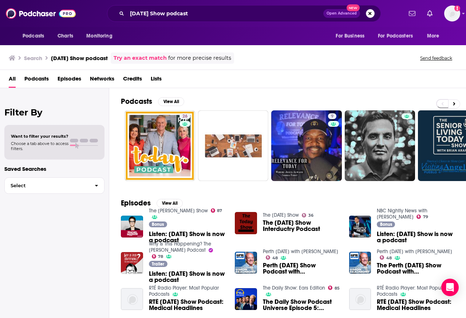
click at [266, 224] on span "The [DATE] Show Interductry Podcast" at bounding box center [301, 225] width 77 height 12
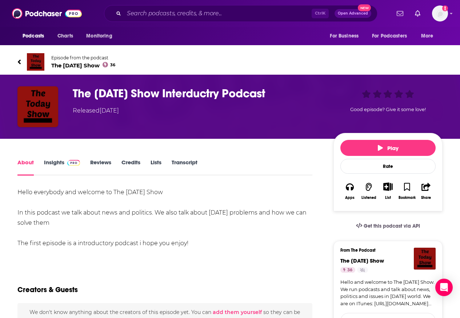
click at [82, 67] on span "The [DATE] Show 36" at bounding box center [83, 65] width 64 height 7
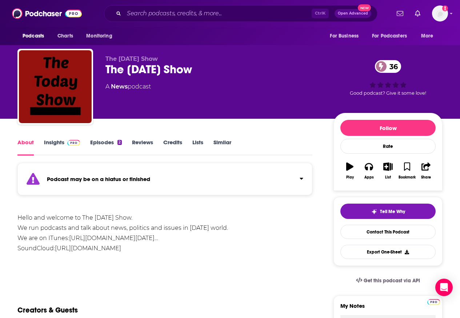
click at [52, 143] on link "Insights" at bounding box center [62, 147] width 36 height 17
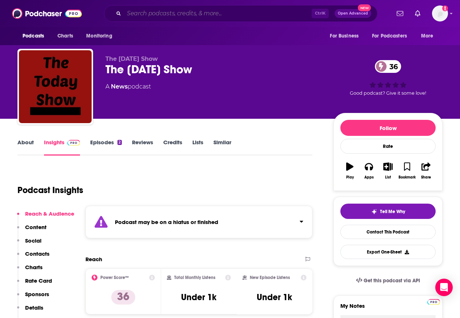
click at [146, 13] on input "Search podcasts, credits, & more..." at bounding box center [218, 14] width 188 height 12
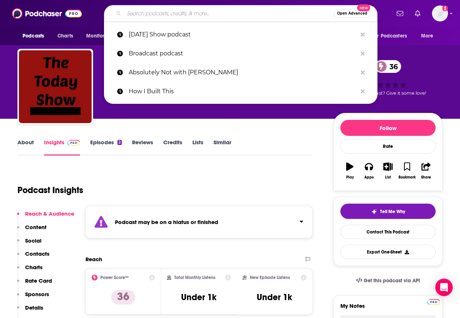
paste input "The Late Show with [PERSON_NAME]"
type input "The Late Show with [PERSON_NAME]"
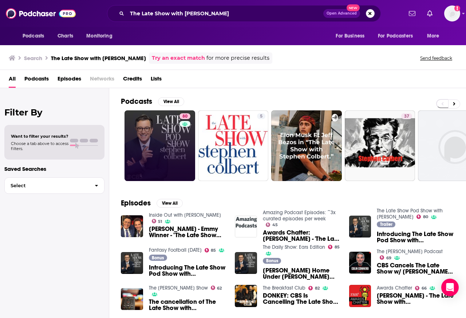
click at [159, 143] on link "80" at bounding box center [159, 145] width 71 height 71
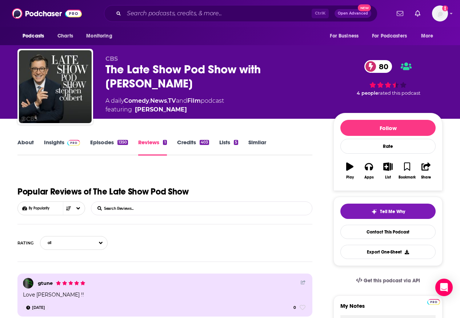
click at [49, 143] on link "Insights" at bounding box center [62, 147] width 36 height 17
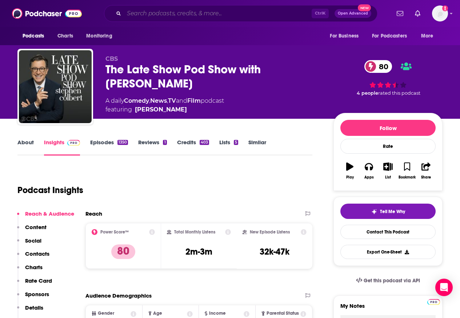
click at [146, 13] on input "Search podcasts, credits, & more..." at bounding box center [218, 14] width 188 height 12
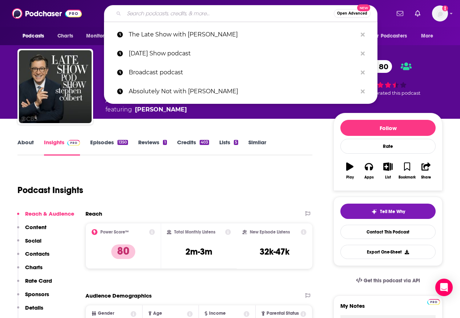
paste input "My First Million"
type input "My First Million"
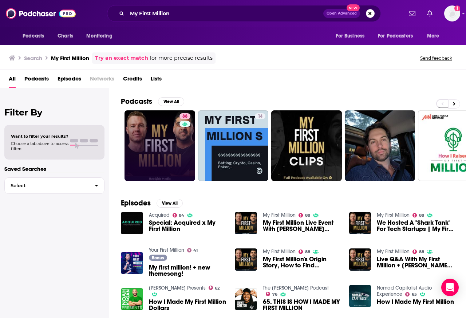
click at [161, 143] on link "88" at bounding box center [159, 145] width 71 height 71
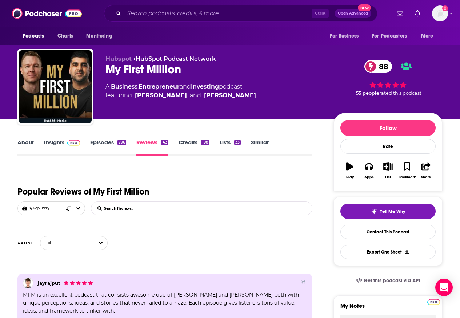
click at [48, 143] on link "Insights" at bounding box center [62, 147] width 36 height 17
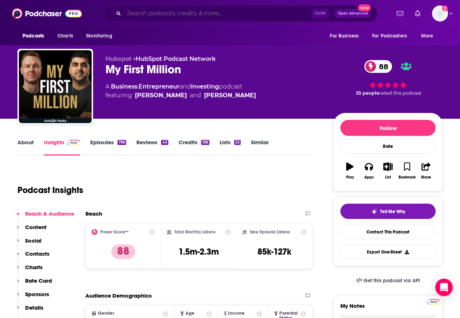
click at [146, 14] on input "Search podcasts, credits, & more..." at bounding box center [218, 14] width 188 height 12
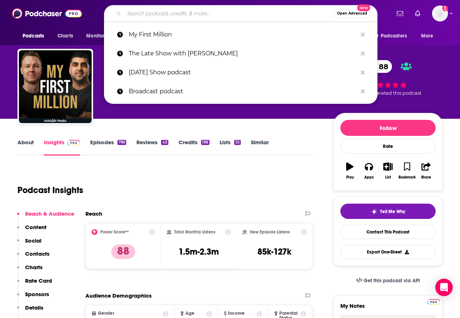
paste input "[PERSON_NAME] podcast"
type input "[PERSON_NAME] podcast"
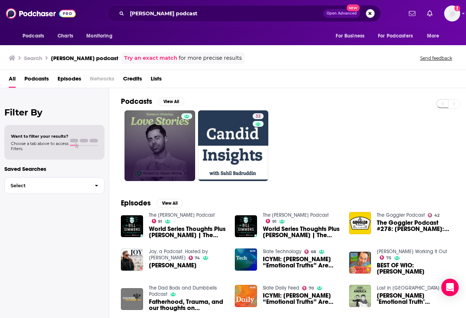
click at [166, 144] on link at bounding box center [159, 145] width 71 height 71
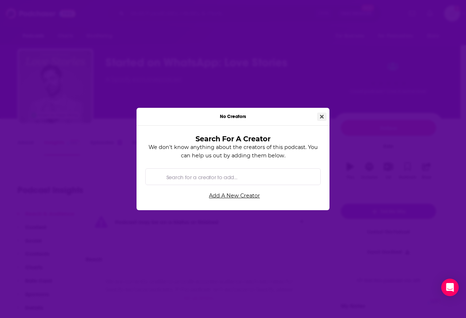
click at [321, 116] on icon "Close" at bounding box center [322, 117] width 4 height 4
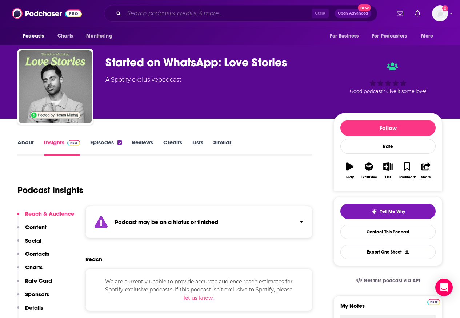
click at [146, 13] on input "Search podcasts, credits, & more..." at bounding box center [218, 14] width 188 height 12
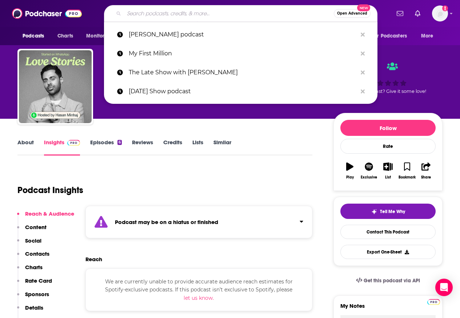
paste input "[PERSON_NAME] podcast"
type input "[PERSON_NAME] podcast"
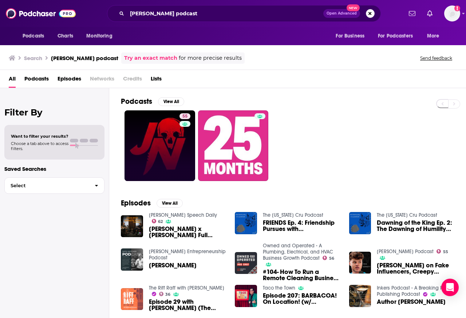
click at [157, 144] on link "55" at bounding box center [159, 145] width 71 height 71
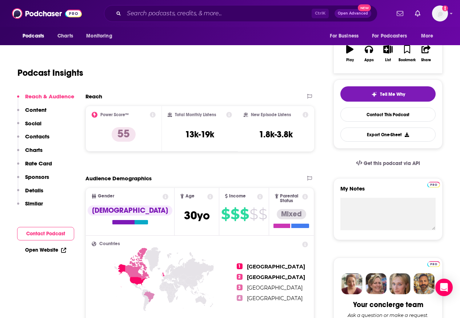
scroll to position [131, 0]
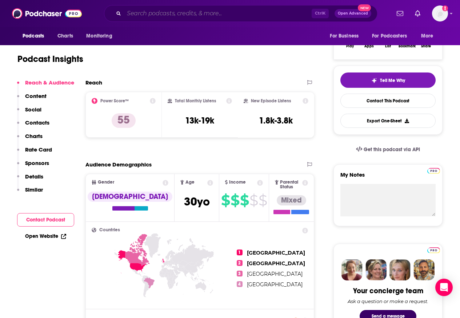
click at [144, 13] on input "Search podcasts, credits, & more..." at bounding box center [218, 14] width 188 height 12
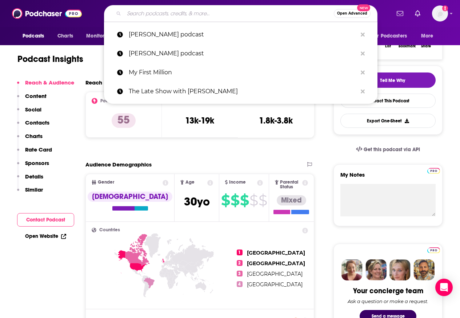
paste input "The Next Big Idea"
type input "The Next Big Idea"
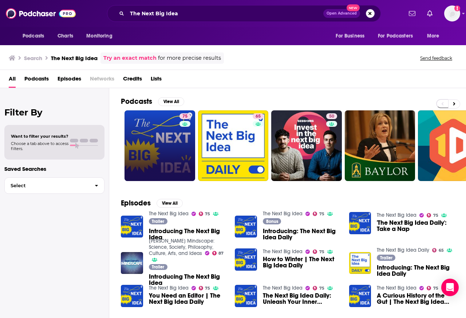
click at [158, 143] on link "75" at bounding box center [159, 145] width 71 height 71
